Goal: Information Seeking & Learning: Learn about a topic

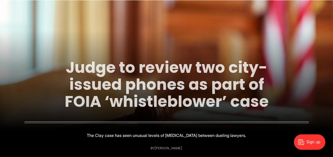
scroll to position [77, 0]
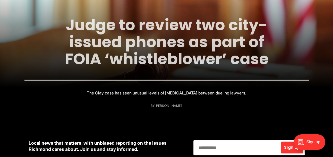
click at [106, 23] on link "Judge to review two city-issued phones as part of FOIA ‘whistleblower’ case" at bounding box center [167, 42] width 204 height 56
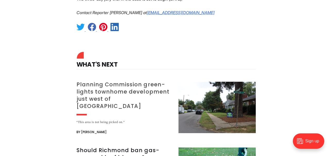
scroll to position [1005, 0]
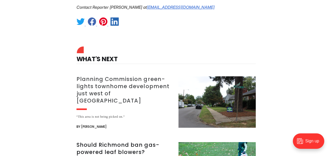
click at [117, 76] on h3 "Planning Commission green-lights townhome development just west of [GEOGRAPHIC_…" at bounding box center [124, 90] width 96 height 29
